Goal: Task Accomplishment & Management: Complete application form

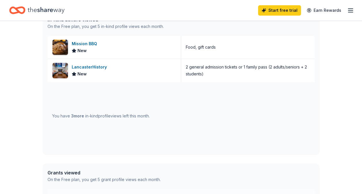
scroll to position [155, 0]
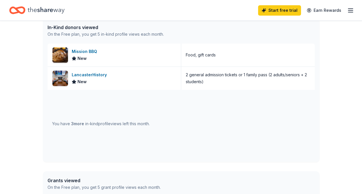
click at [77, 123] on span "3 more" at bounding box center [77, 123] width 13 height 5
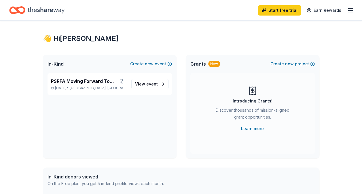
scroll to position [0, 0]
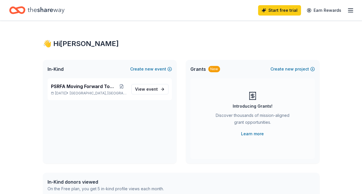
click at [356, 13] on div "Start free trial Earn Rewards" at bounding box center [181, 10] width 362 height 20
click at [350, 13] on icon "button" at bounding box center [350, 10] width 7 height 7
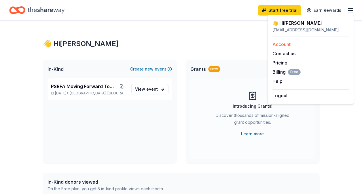
click at [284, 45] on link "Account" at bounding box center [281, 44] width 18 height 6
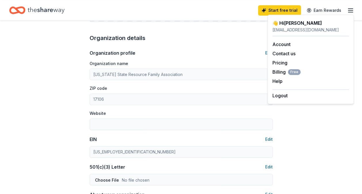
scroll to position [144, 0]
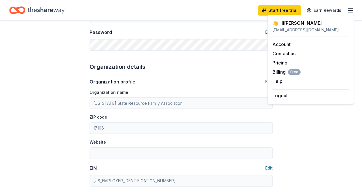
click at [301, 141] on div "Account About me Profile Edit First name [PERSON_NAME] Last name [PERSON_NAME] …" at bounding box center [181, 134] width 362 height 514
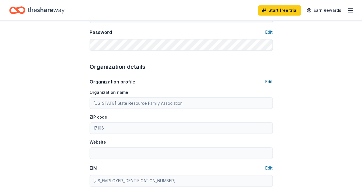
click at [272, 81] on button "Edit" at bounding box center [268, 81] width 7 height 7
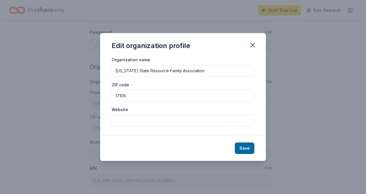
click at [127, 96] on input "17106" at bounding box center [183, 96] width 143 height 12
type input "1"
type input "17011"
click at [122, 121] on input "Website" at bounding box center [183, 121] width 143 height 12
paste input "[URL][DOMAIN_NAME]"
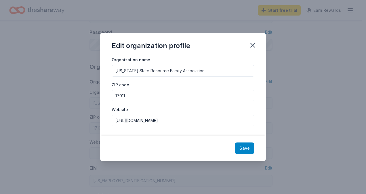
type input "[URL][DOMAIN_NAME]"
click at [249, 146] on button "Save" at bounding box center [245, 148] width 20 height 12
type input "17011"
type input "[URL][DOMAIN_NAME]"
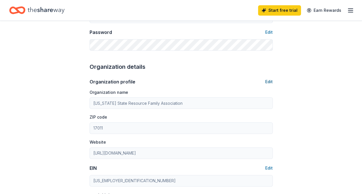
click at [266, 81] on button "Edit" at bounding box center [268, 81] width 7 height 7
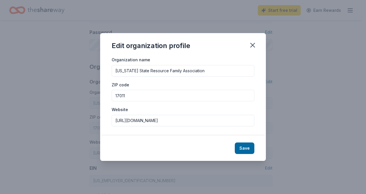
drag, startPoint x: 189, startPoint y: 121, endPoint x: 89, endPoint y: 122, distance: 100.4
click at [89, 122] on div "Edit organization profile Organization name [US_STATE] State Resource Family As…" at bounding box center [183, 97] width 366 height 194
paste input "[DOMAIN_NAME]"
type input "[URL][DOMAIN_NAME]"
click at [247, 146] on button "Save" at bounding box center [245, 148] width 20 height 12
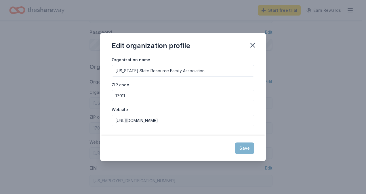
type input "[URL][DOMAIN_NAME]"
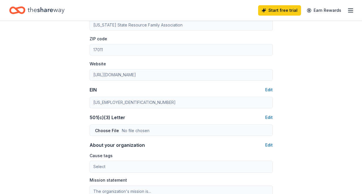
scroll to position [230, 0]
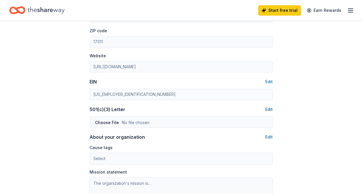
click at [270, 109] on button "Edit" at bounding box center [268, 109] width 7 height 7
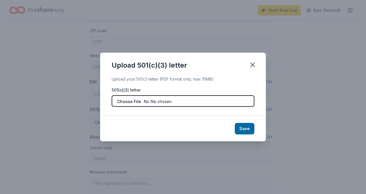
click at [131, 102] on input "file" at bounding box center [183, 101] width 143 height 12
type input "C:\fakepath\501(3)(c) determination letter.pdf"
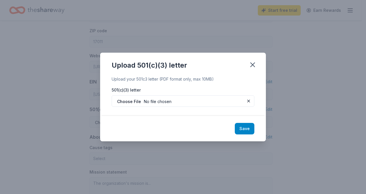
click at [242, 127] on button "Save" at bounding box center [245, 129] width 20 height 12
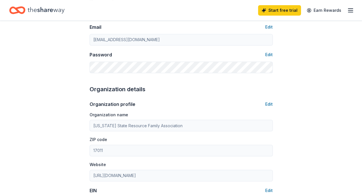
scroll to position [0, 0]
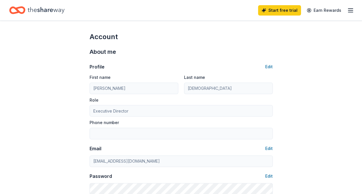
click at [351, 12] on line "button" at bounding box center [350, 12] width 5 height 0
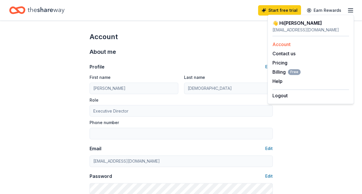
click at [287, 43] on link "Account" at bounding box center [281, 44] width 18 height 6
click at [291, 24] on div "👋 Hi [PERSON_NAME]" at bounding box center [310, 23] width 77 height 7
click at [350, 9] on icon "button" at bounding box center [350, 10] width 7 height 7
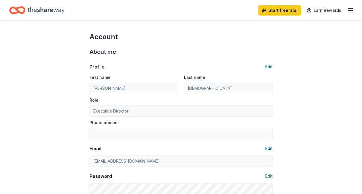
click at [14, 8] on icon "Home" at bounding box center [14, 10] width 9 height 6
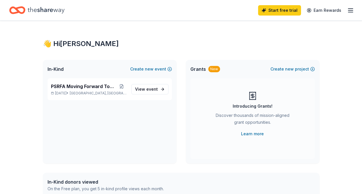
click at [210, 70] on div "New" at bounding box center [214, 69] width 12 height 6
click at [255, 134] on link "Learn more" at bounding box center [252, 133] width 23 height 7
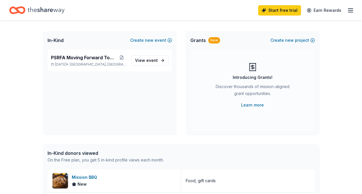
click at [153, 87] on div "PSRFA Moving Forward Together [DATE] • [GEOGRAPHIC_DATA], [GEOGRAPHIC_DATA] Vie…" at bounding box center [110, 91] width 134 height 85
click at [148, 62] on span "event" at bounding box center [152, 60] width 12 height 5
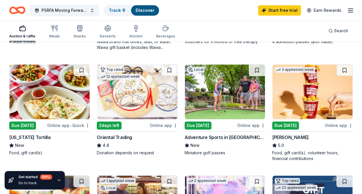
scroll to position [151, 0]
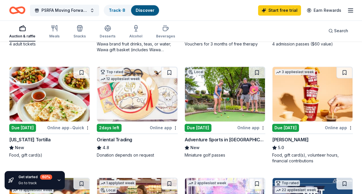
click at [309, 102] on img at bounding box center [312, 94] width 80 height 55
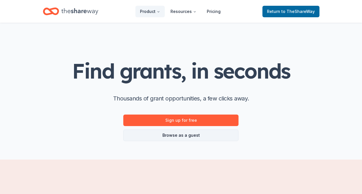
click at [180, 135] on link "Browse as a guest" at bounding box center [180, 136] width 115 height 12
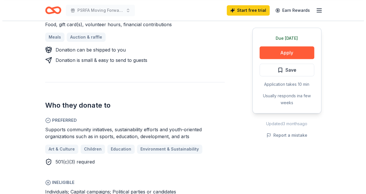
scroll to position [288, 0]
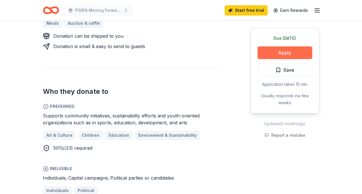
click at [282, 50] on button "Apply" at bounding box center [284, 52] width 55 height 13
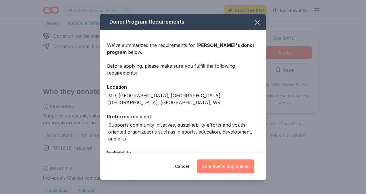
click at [230, 167] on button "Continue to application" at bounding box center [225, 166] width 57 height 14
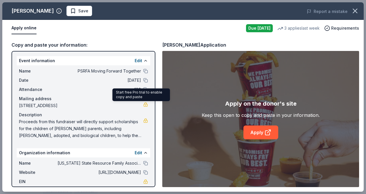
click at [139, 104] on span "200 Corporate Center Drive, East Pennsboro Township, PA 17011" at bounding box center [81, 105] width 124 height 7
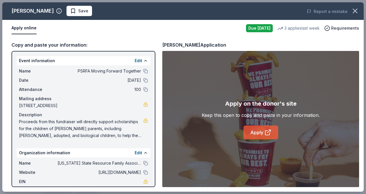
click at [260, 131] on link "Apply" at bounding box center [260, 132] width 35 height 14
